Goal: Find specific page/section: Find specific page/section

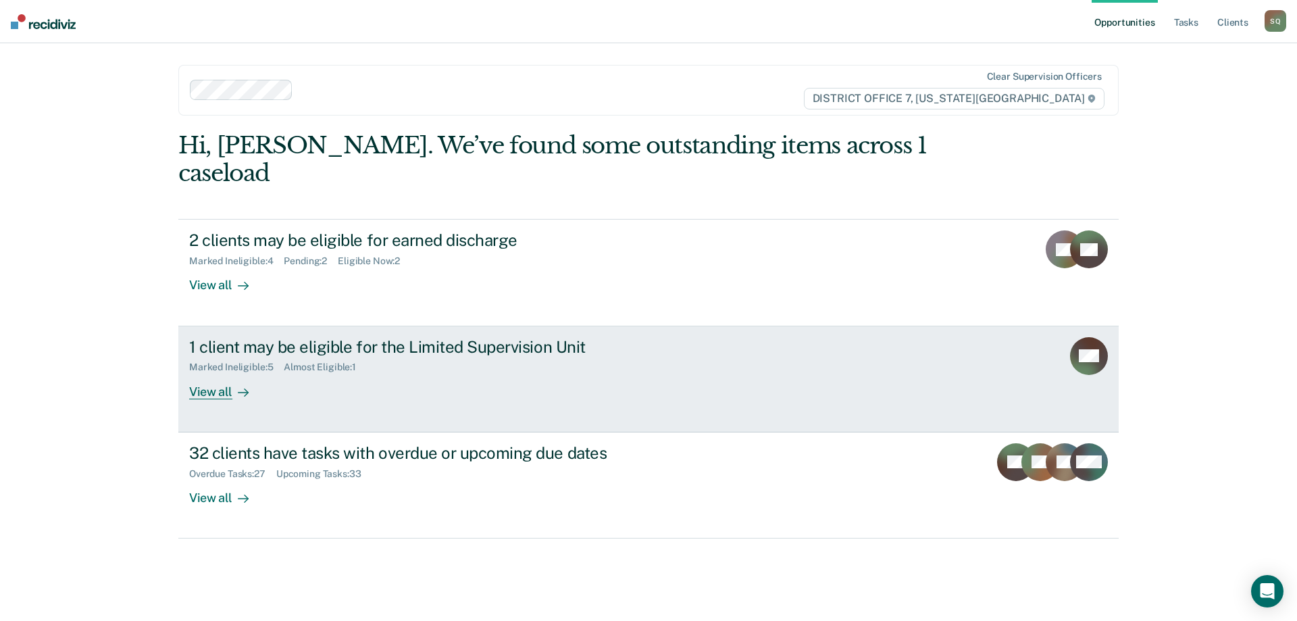
click at [537, 374] on link "1 client may be eligible for the Limited Supervision Unit Marked Ineligible : 5…" at bounding box center [648, 379] width 940 height 106
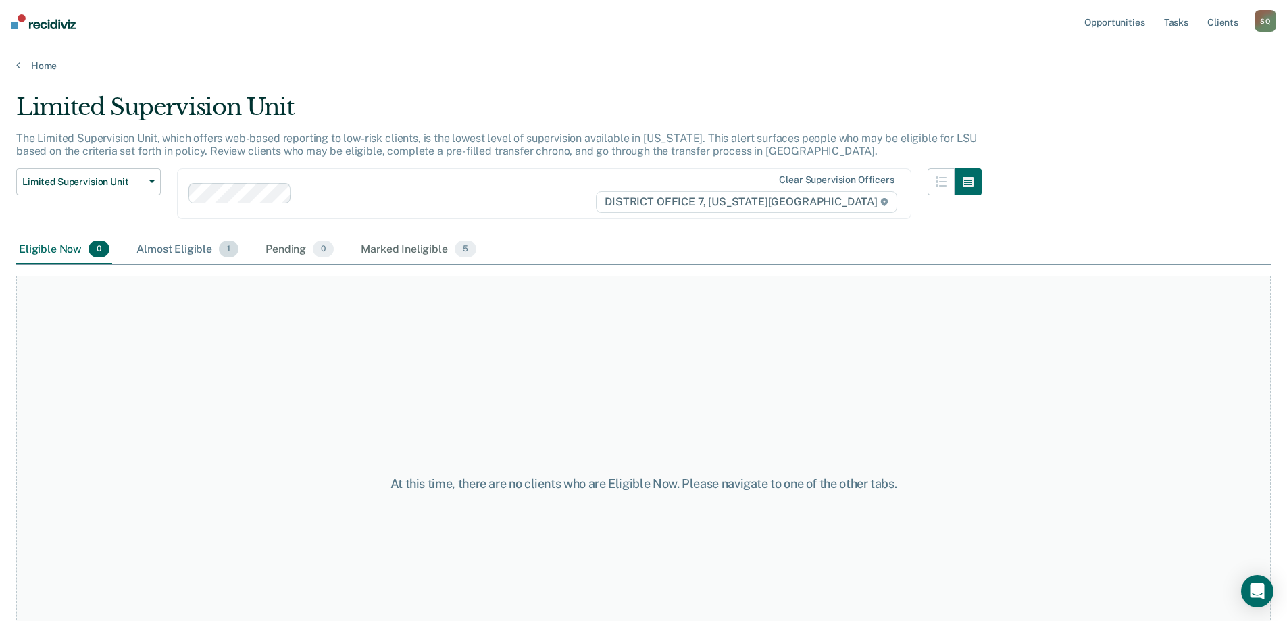
click at [195, 252] on div "Almost Eligible 1" at bounding box center [187, 250] width 107 height 30
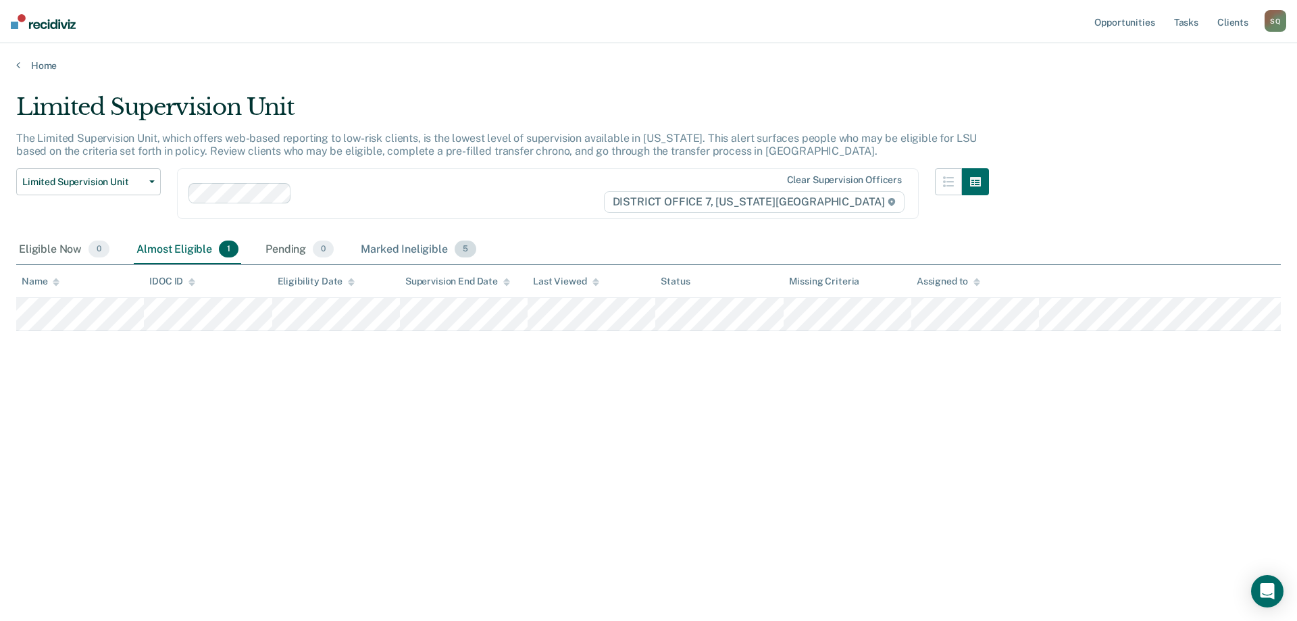
click at [413, 249] on div "Marked Ineligible 5" at bounding box center [418, 250] width 121 height 30
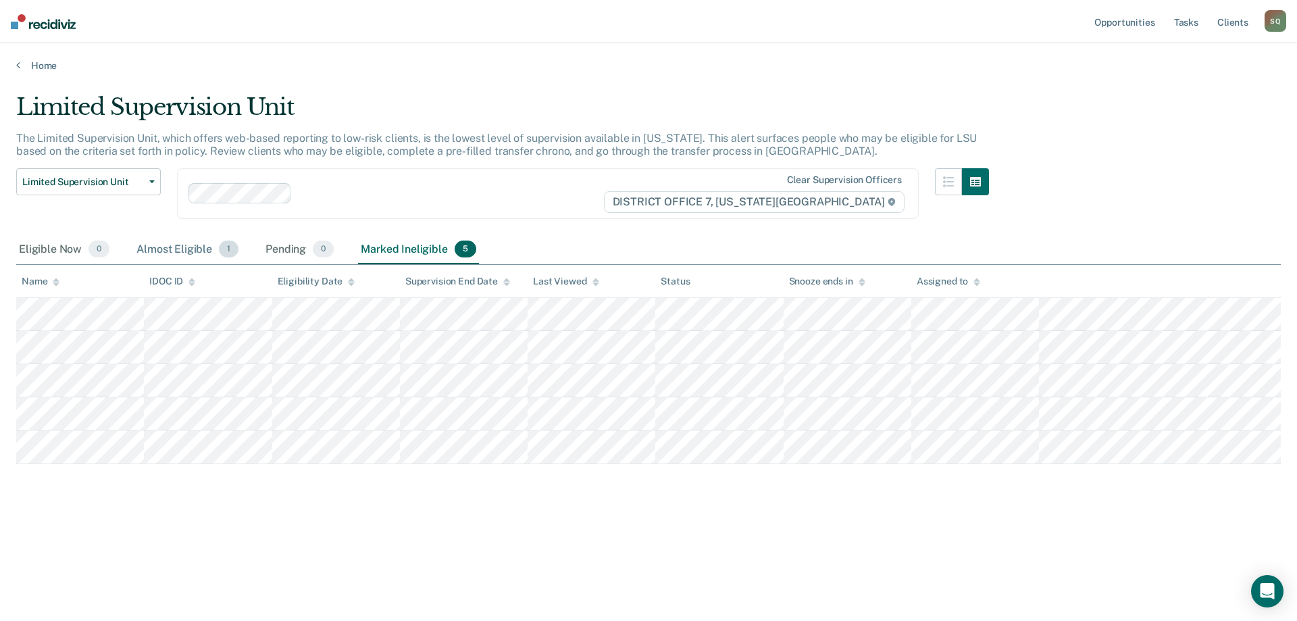
click at [168, 252] on div "Almost Eligible 1" at bounding box center [187, 250] width 107 height 30
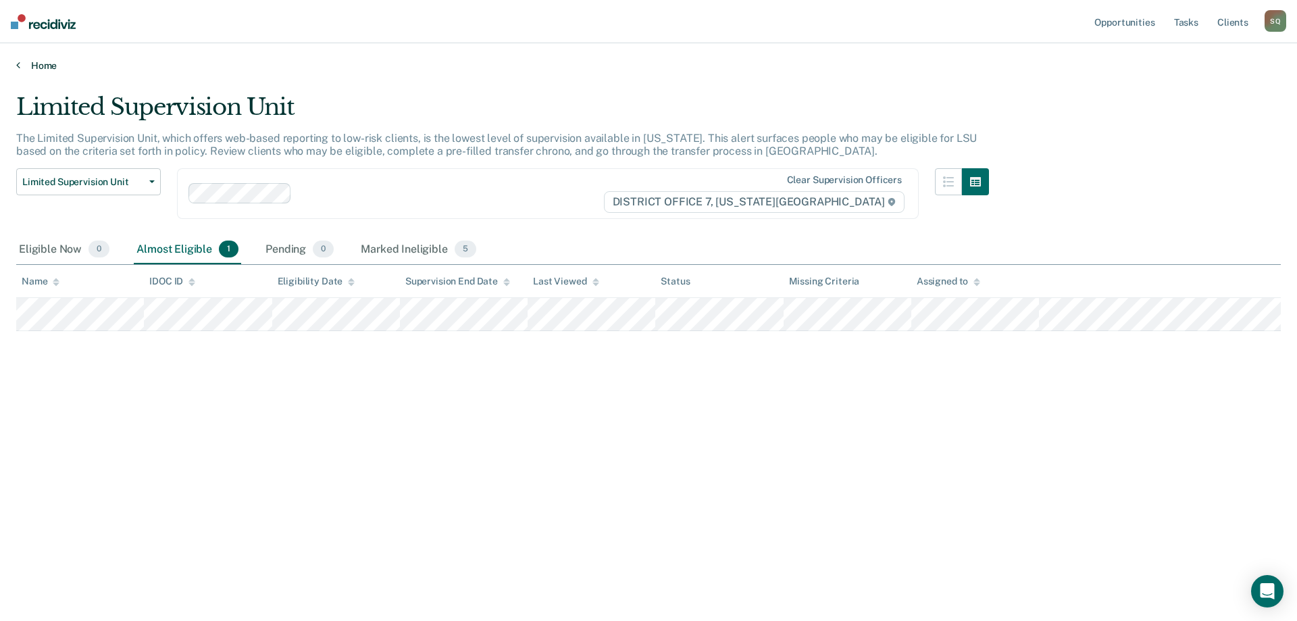
click at [18, 66] on icon at bounding box center [18, 64] width 4 height 11
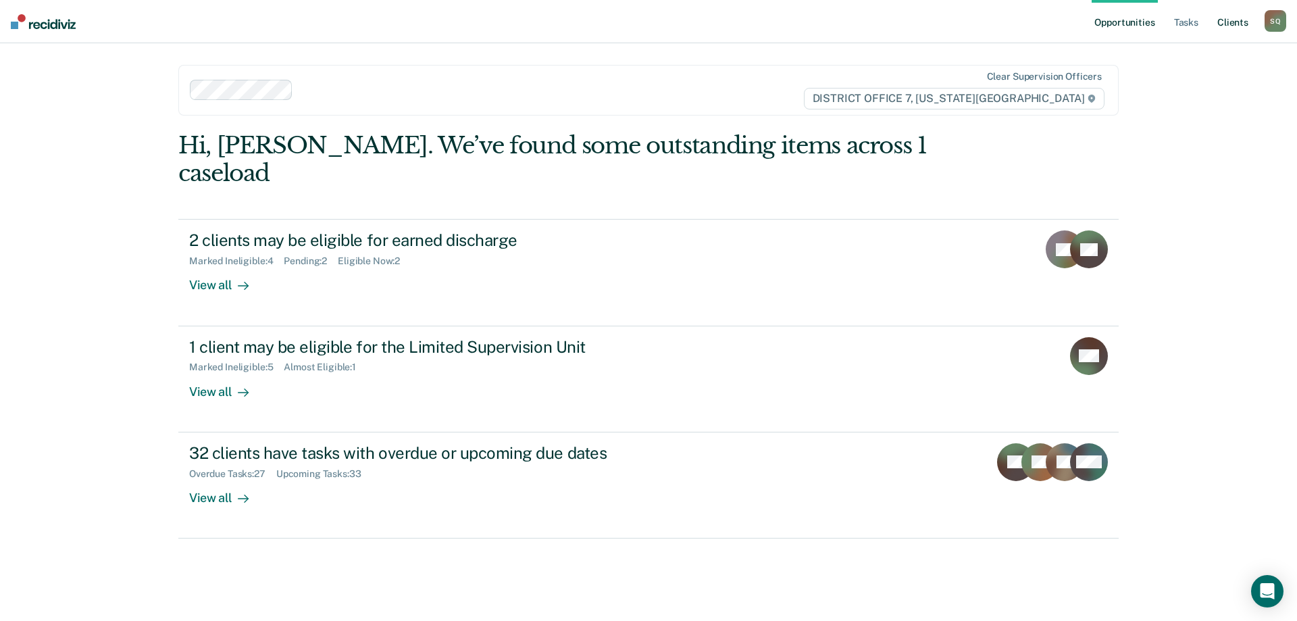
click at [1240, 18] on link "Client s" at bounding box center [1233, 21] width 36 height 43
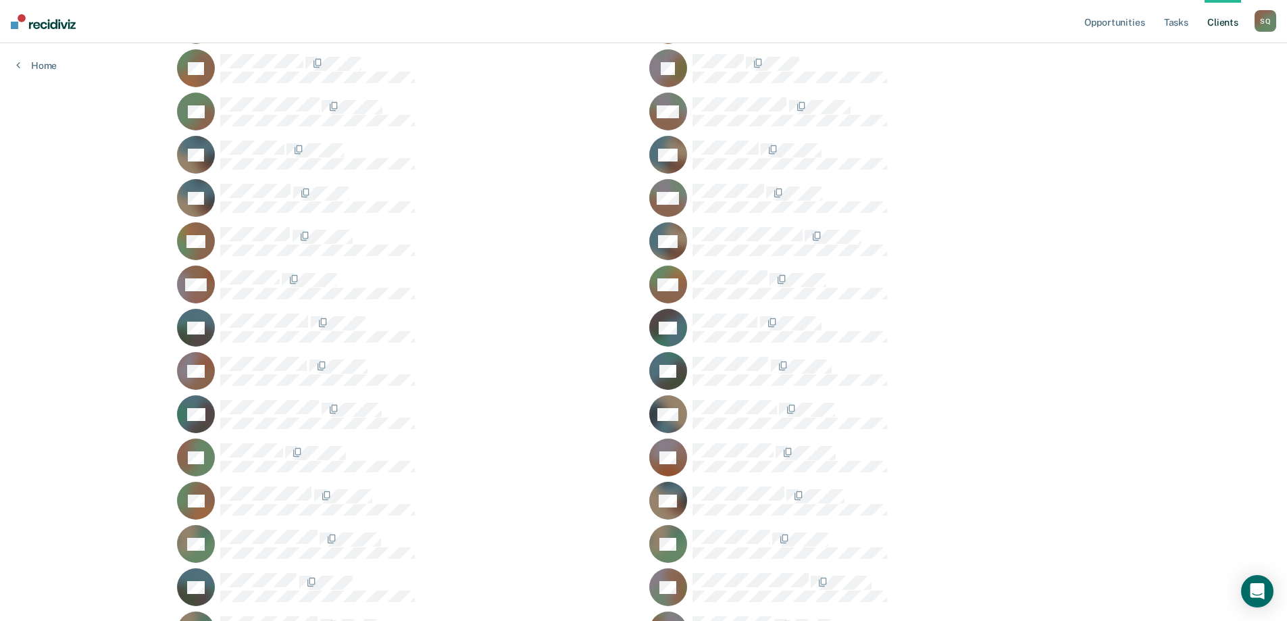
scroll to position [811, 0]
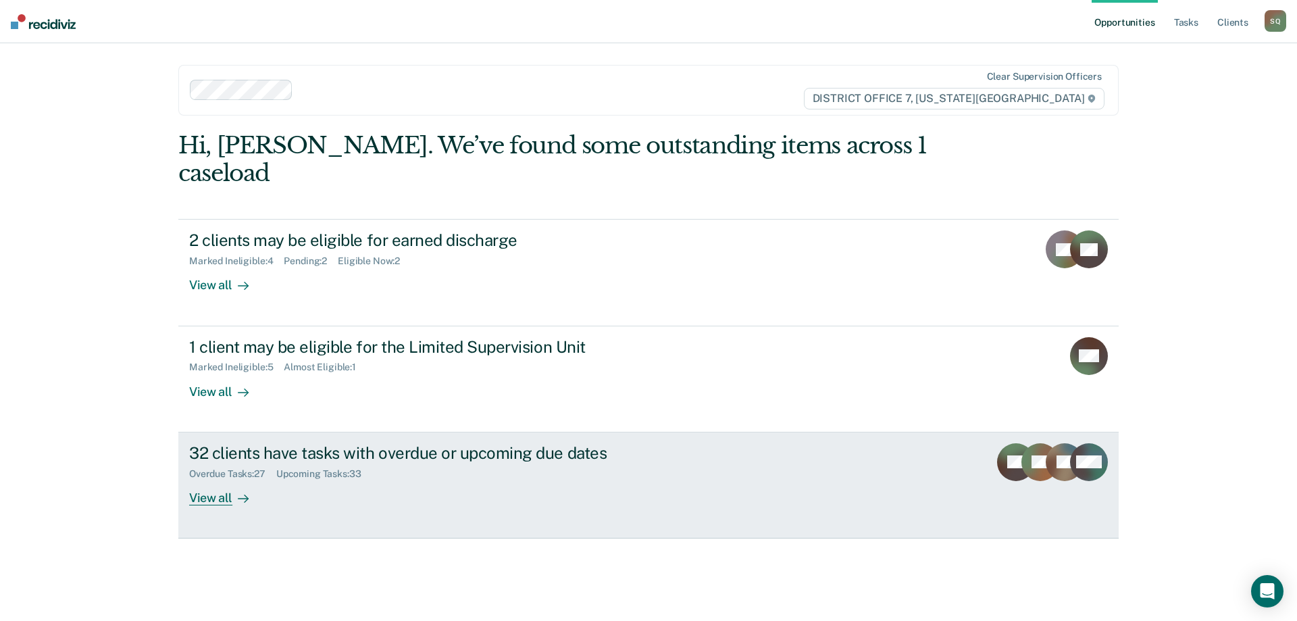
click at [505, 463] on div "Overdue Tasks : 27 Upcoming Tasks : 33" at bounding box center [426, 471] width 474 height 17
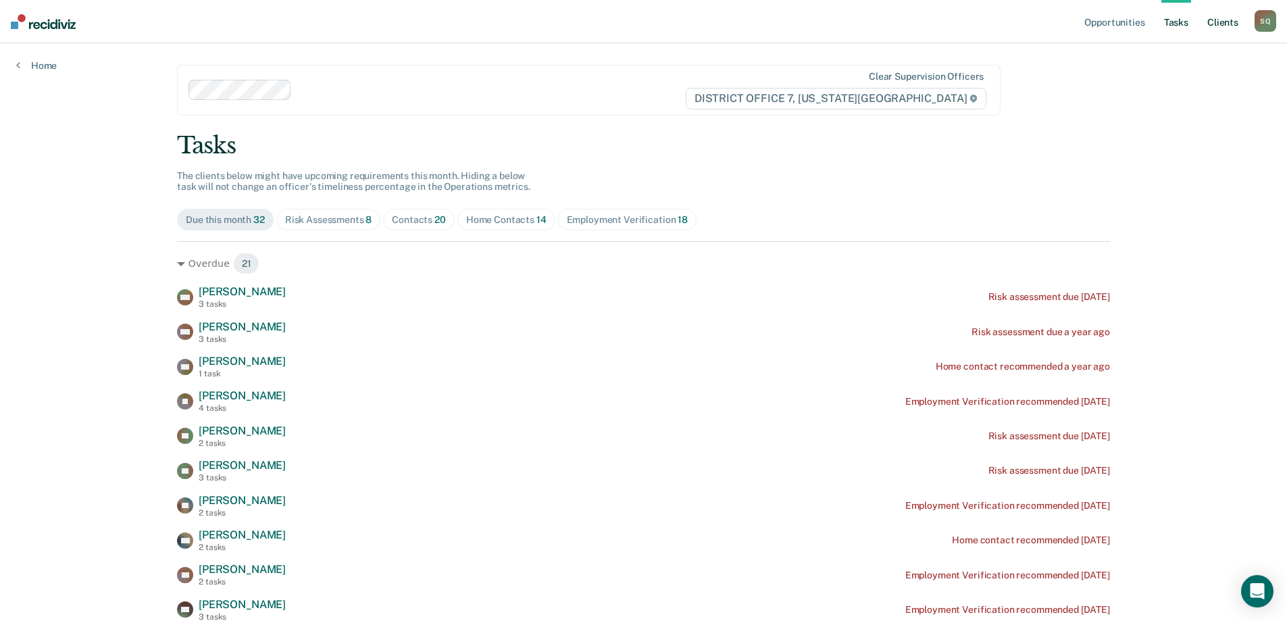
click at [1219, 18] on link "Client s" at bounding box center [1222, 21] width 36 height 43
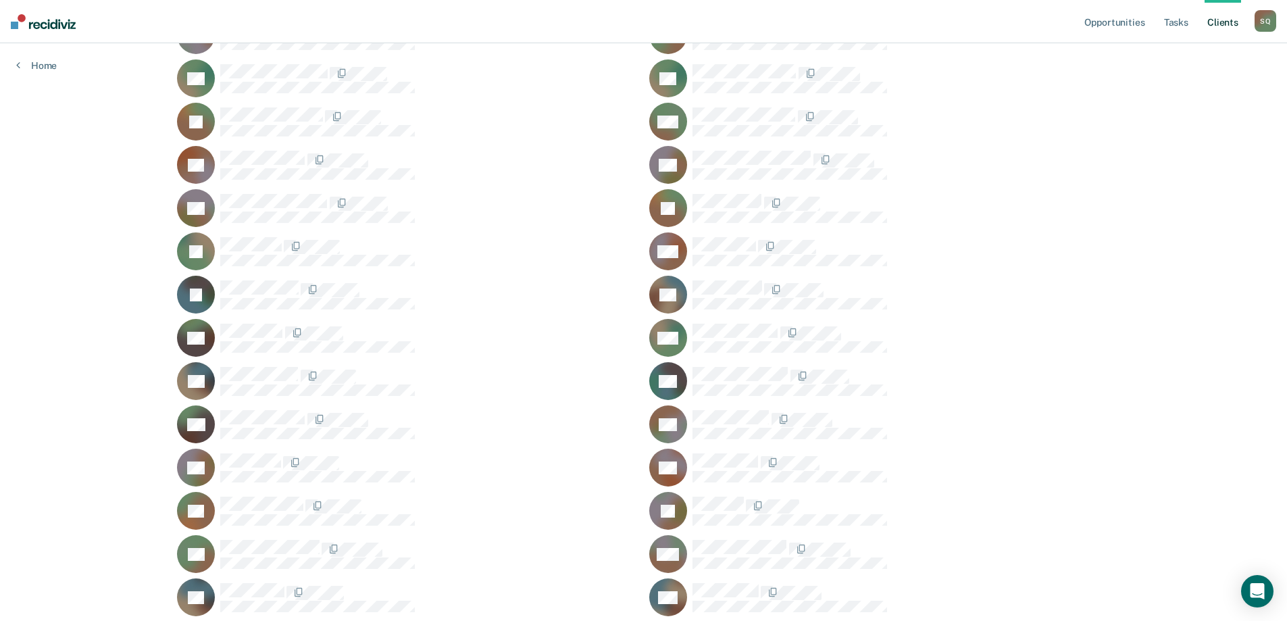
scroll to position [68, 0]
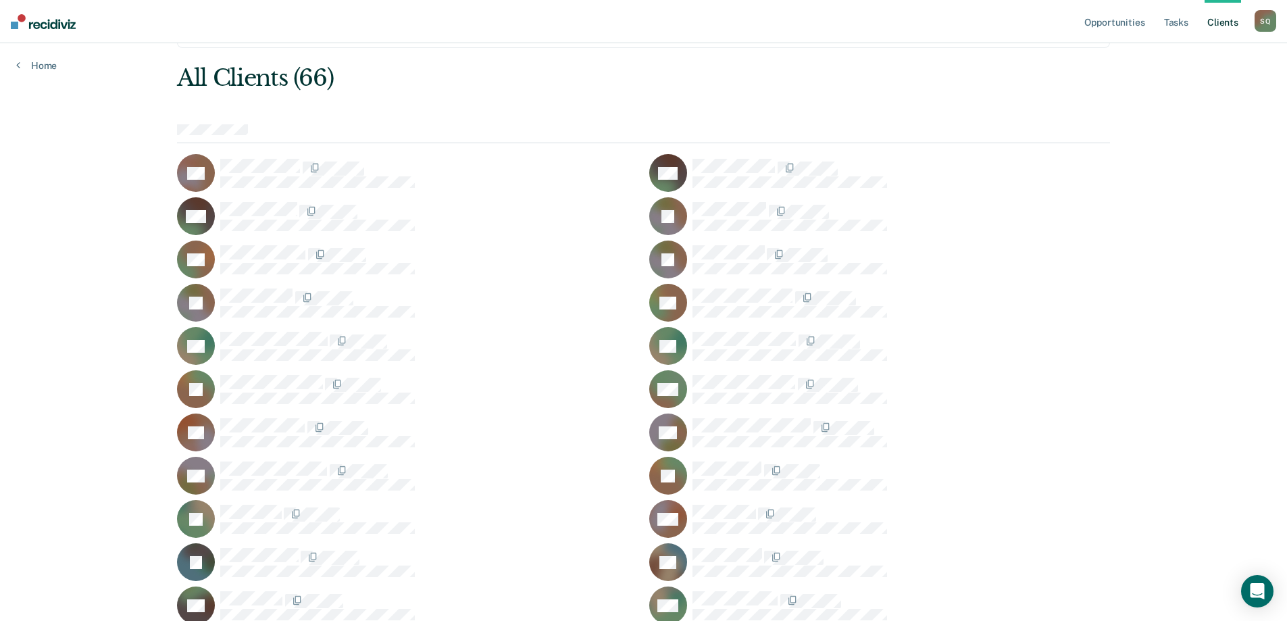
click at [1085, 303] on div at bounding box center [900, 302] width 417 height 28
